Goal: Information Seeking & Learning: Learn about a topic

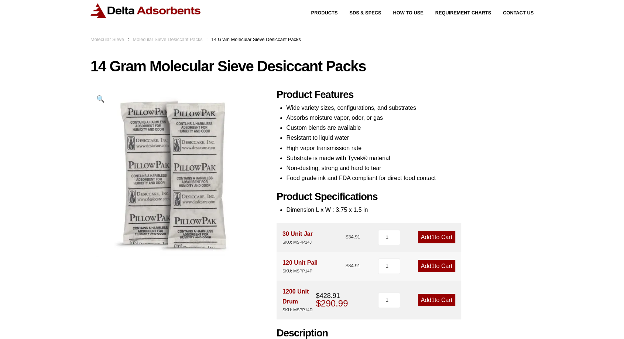
scroll to position [20, 0]
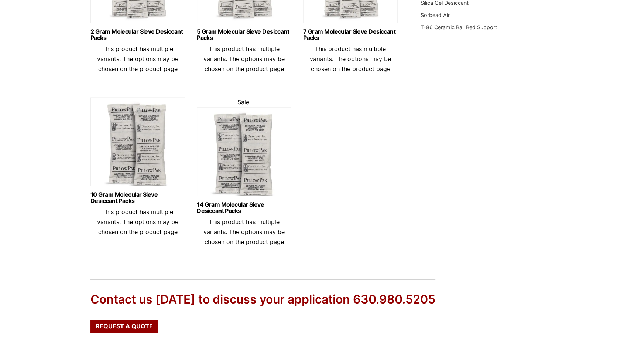
scroll to position [209, 0]
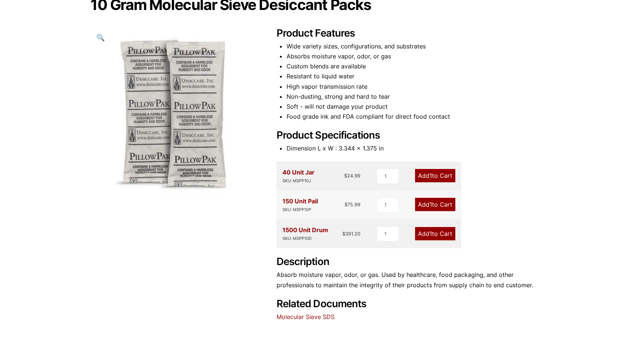
scroll to position [37, 0]
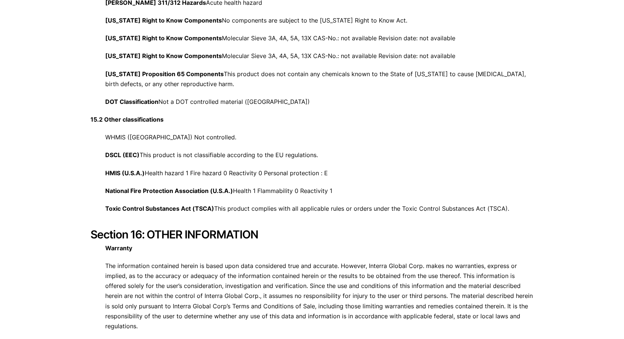
scroll to position [2739, 0]
